Goal: Navigation & Orientation: Find specific page/section

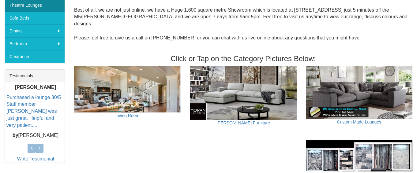
scroll to position [191, 0]
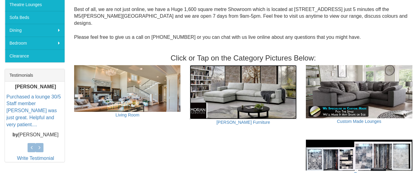
click at [235, 84] on img at bounding box center [243, 92] width 107 height 54
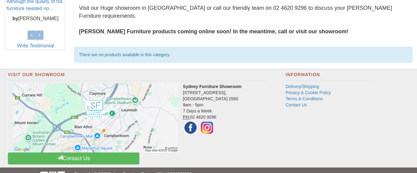
scroll to position [320, 0]
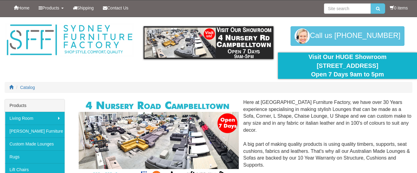
scroll to position [92, 0]
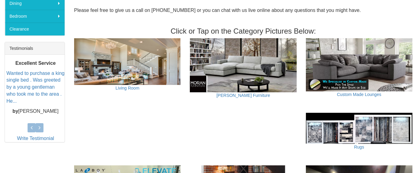
scroll to position [216, 0]
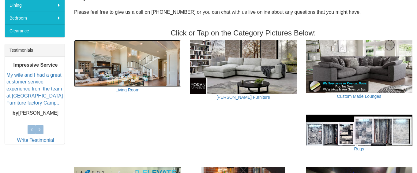
click at [141, 68] on img at bounding box center [127, 63] width 107 height 47
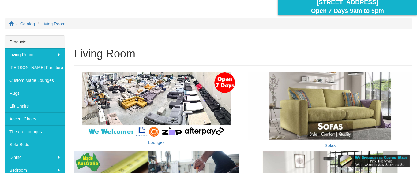
scroll to position [65, 0]
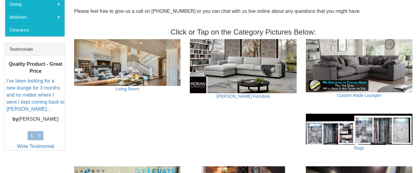
scroll to position [216, 0]
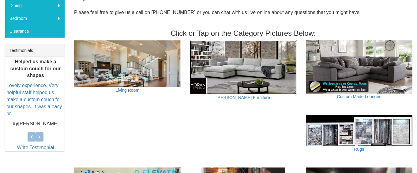
click at [226, 60] on img at bounding box center [243, 67] width 107 height 54
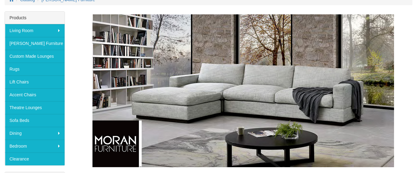
scroll to position [85, 0]
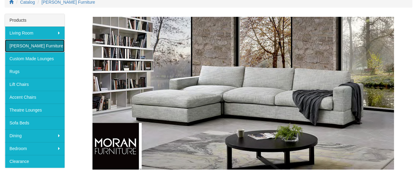
click at [40, 44] on link "[PERSON_NAME] Furniture" at bounding box center [35, 46] width 60 height 13
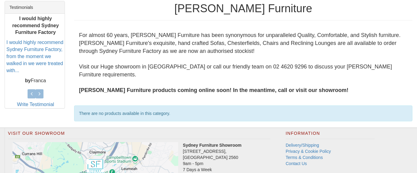
scroll to position [261, 0]
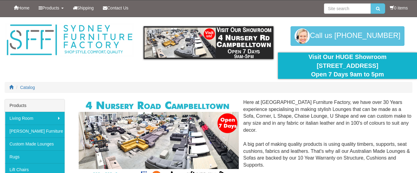
scroll to position [96, 0]
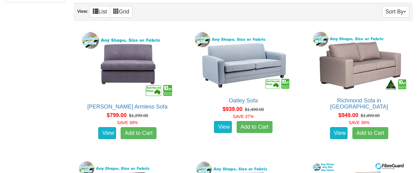
scroll to position [367, 0]
